Goal: Find specific page/section: Find specific page/section

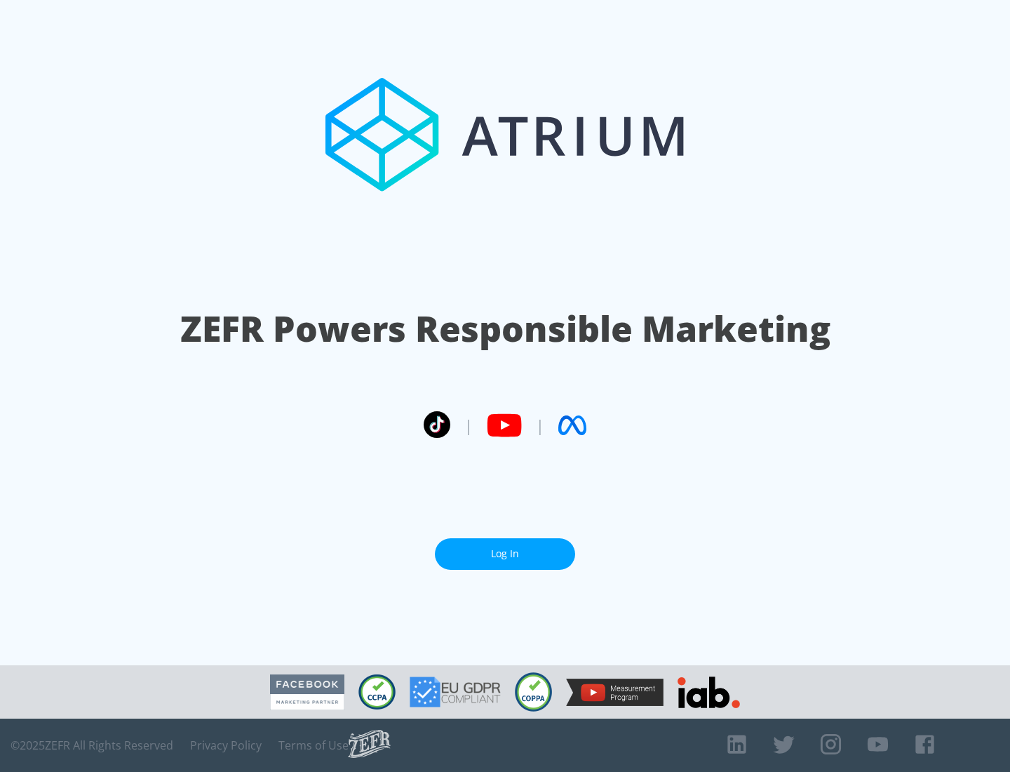
click at [505, 554] on link "Log In" at bounding box center [505, 554] width 140 height 32
